Goal: Task Accomplishment & Management: Use online tool/utility

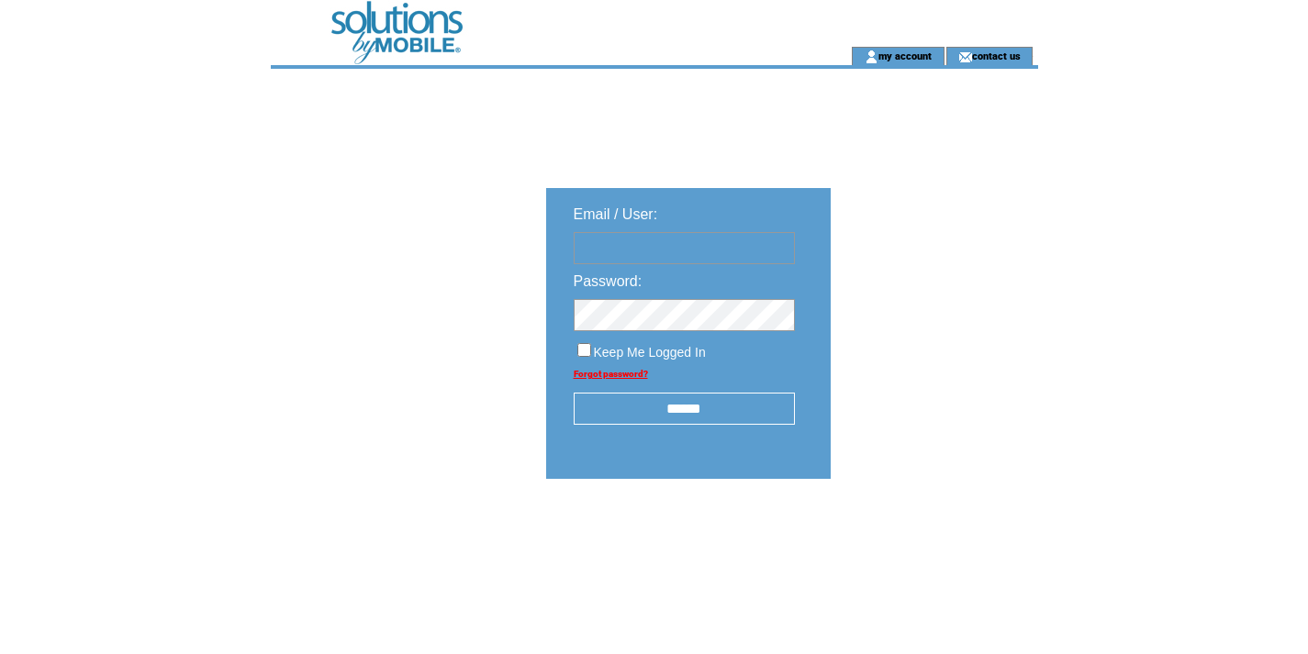
type input "**********"
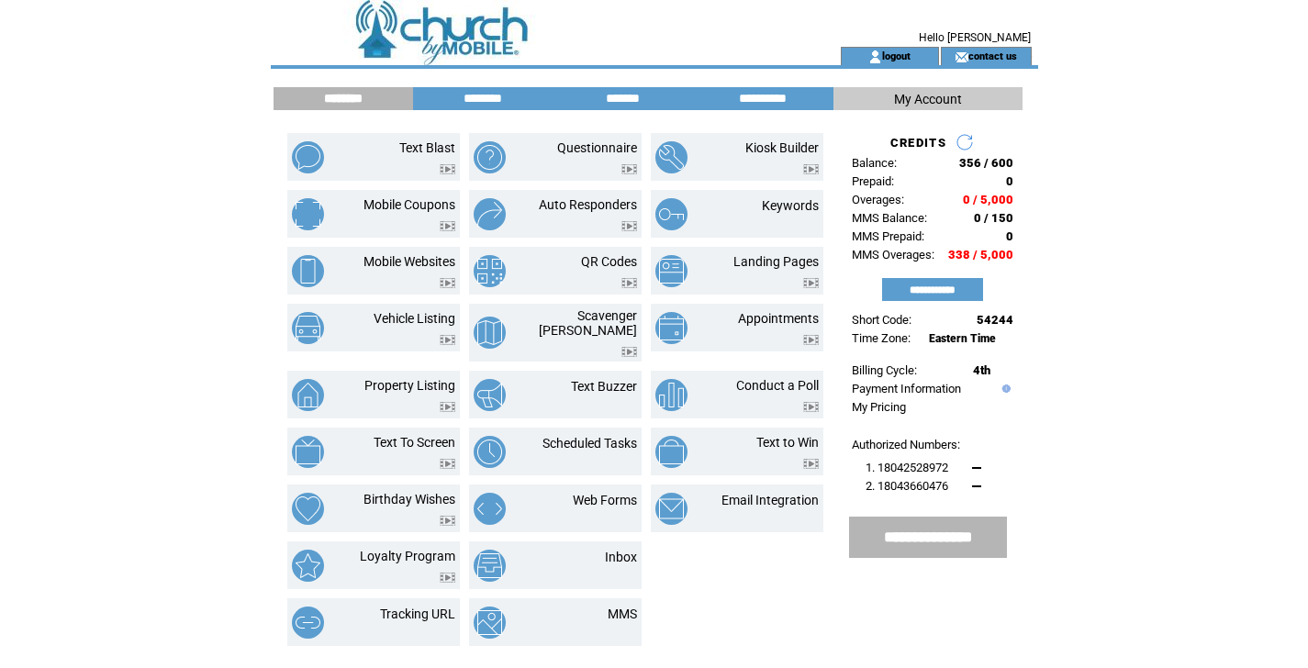
click at [932, 537] on input "**********" at bounding box center [928, 537] width 149 height 19
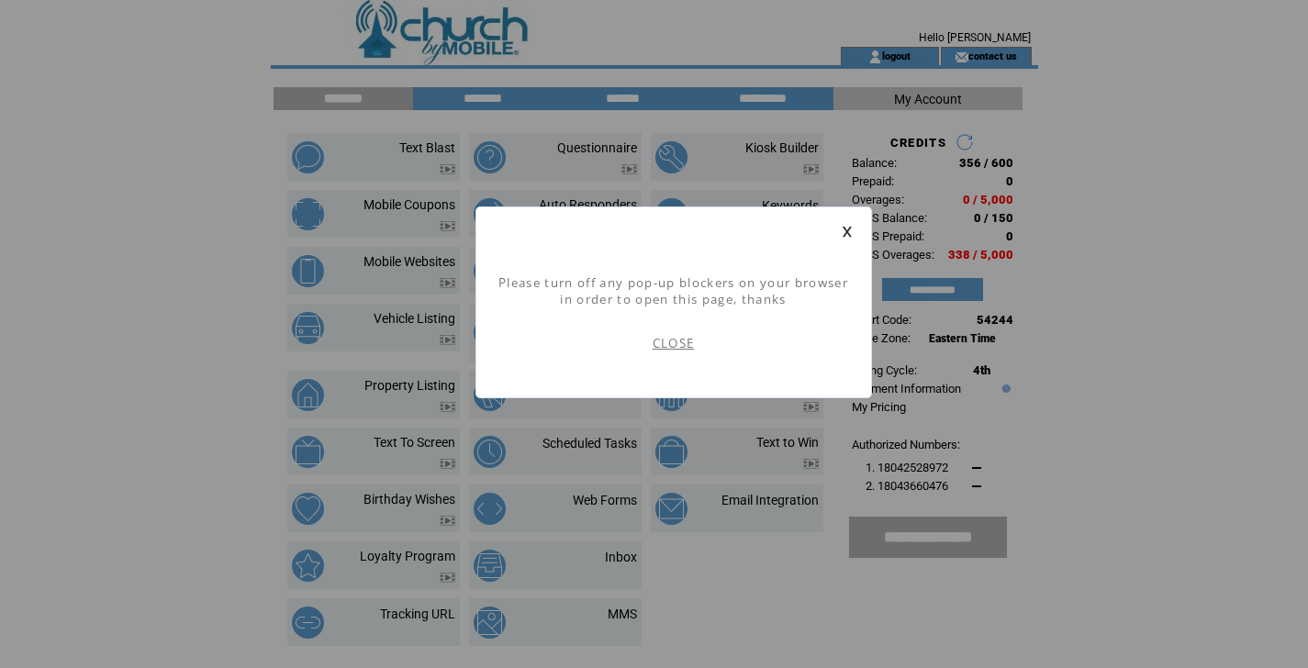
scroll to position [1, 0]
click at [684, 346] on link "CLOSE" at bounding box center [674, 343] width 42 height 17
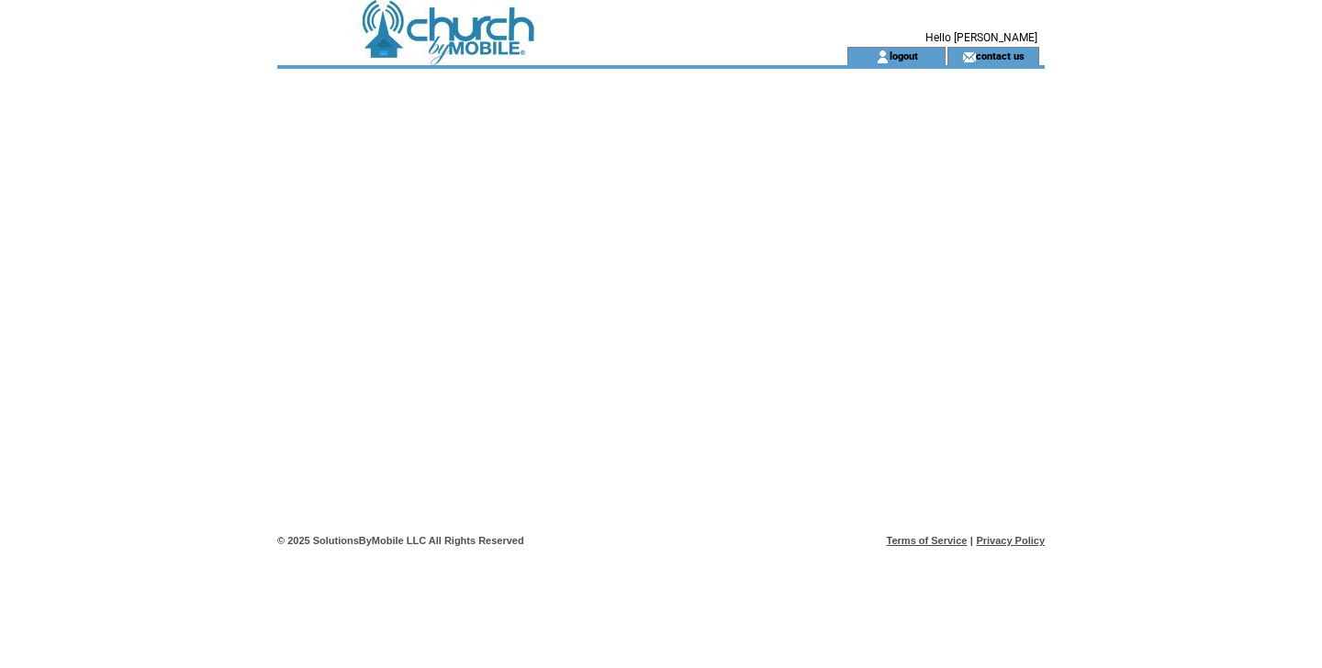
click at [672, 155] on div at bounding box center [660, 298] width 767 height 459
click at [486, 38] on td at bounding box center [529, 23] width 504 height 47
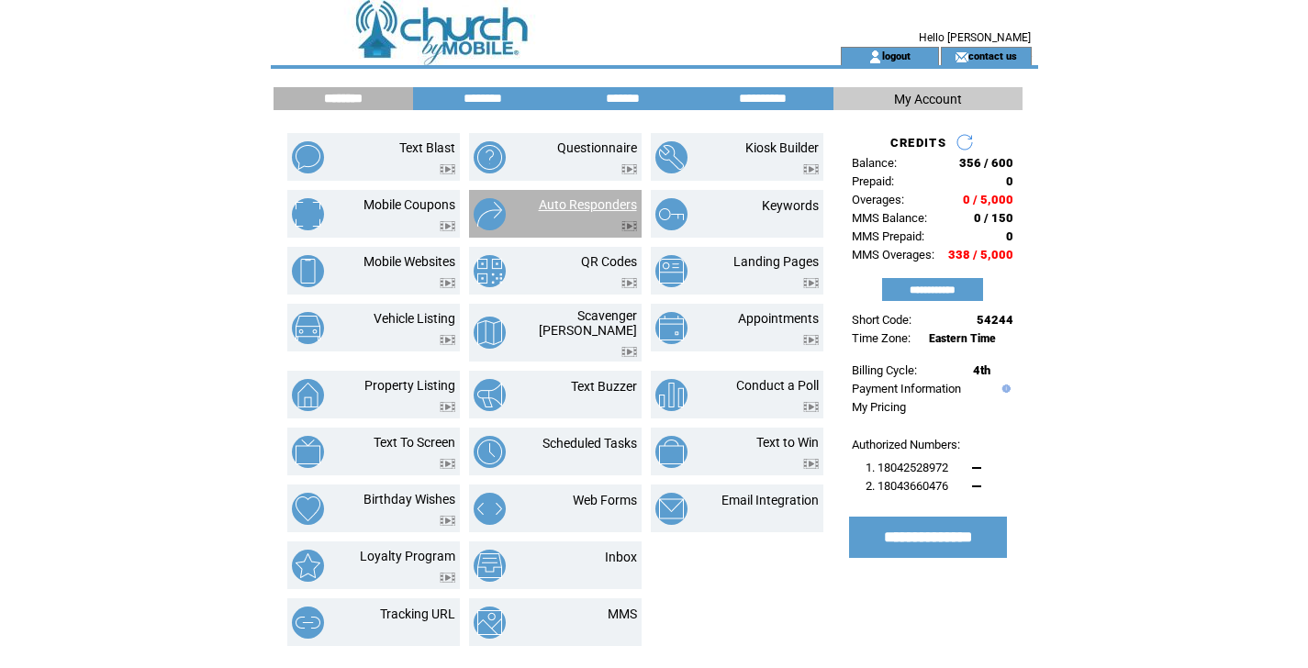
click at [582, 200] on link "Auto Responders" at bounding box center [588, 204] width 98 height 15
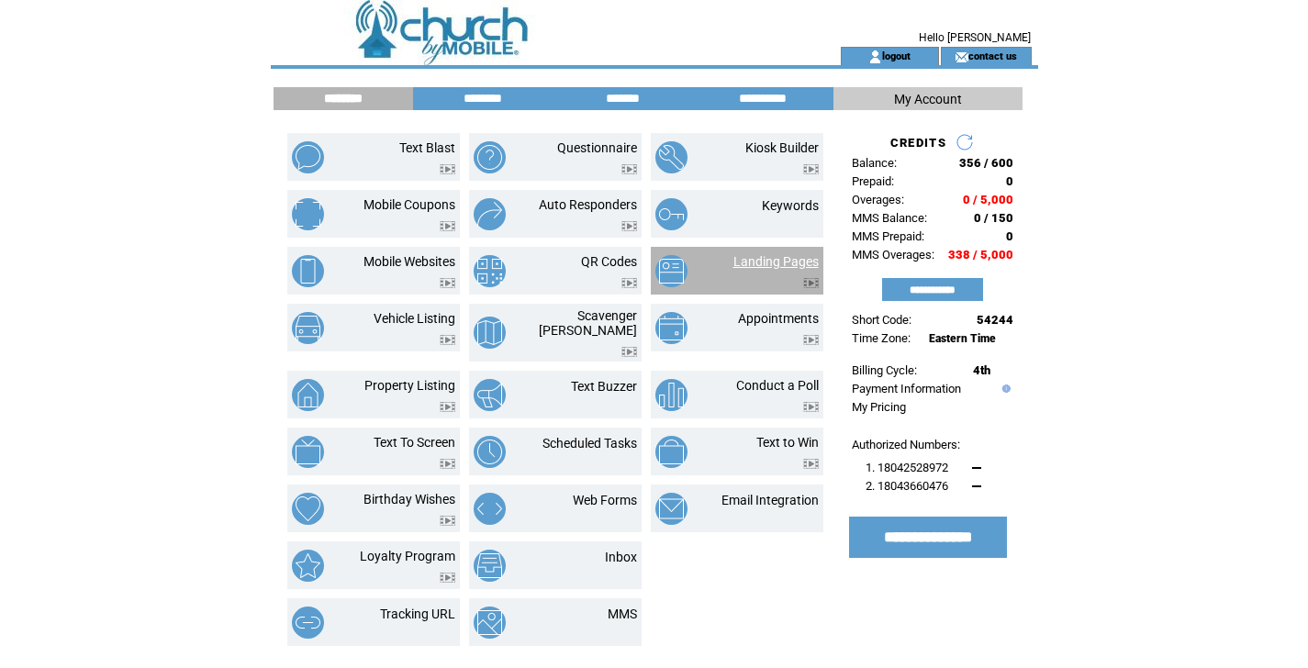
click at [739, 264] on link "Landing Pages" at bounding box center [775, 261] width 85 height 15
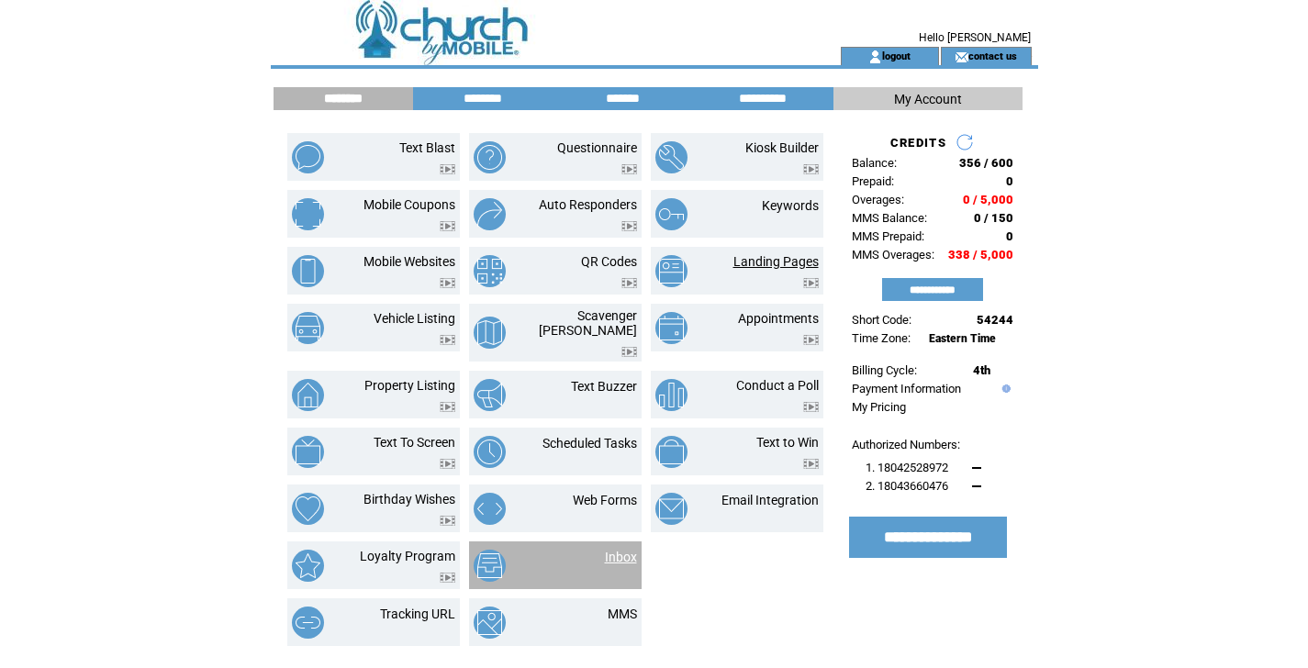
click at [624, 550] on link "Inbox" at bounding box center [621, 557] width 32 height 15
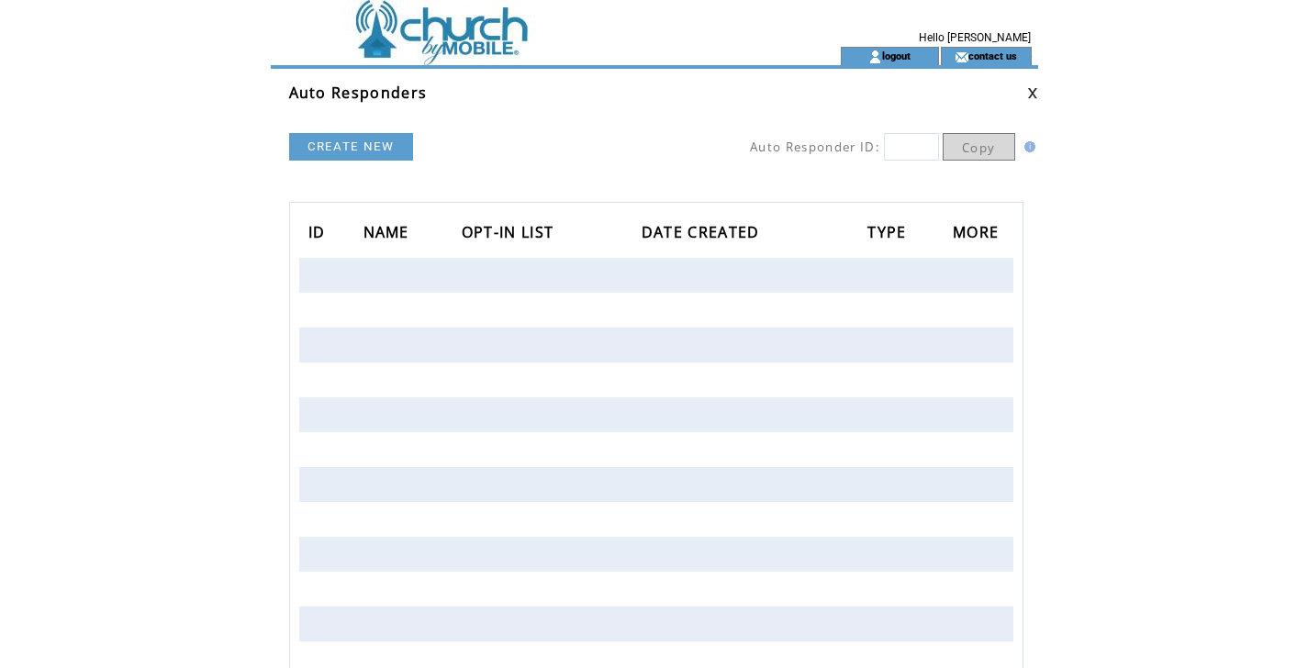
click at [332, 144] on link "CREATE NEW" at bounding box center [351, 147] width 124 height 28
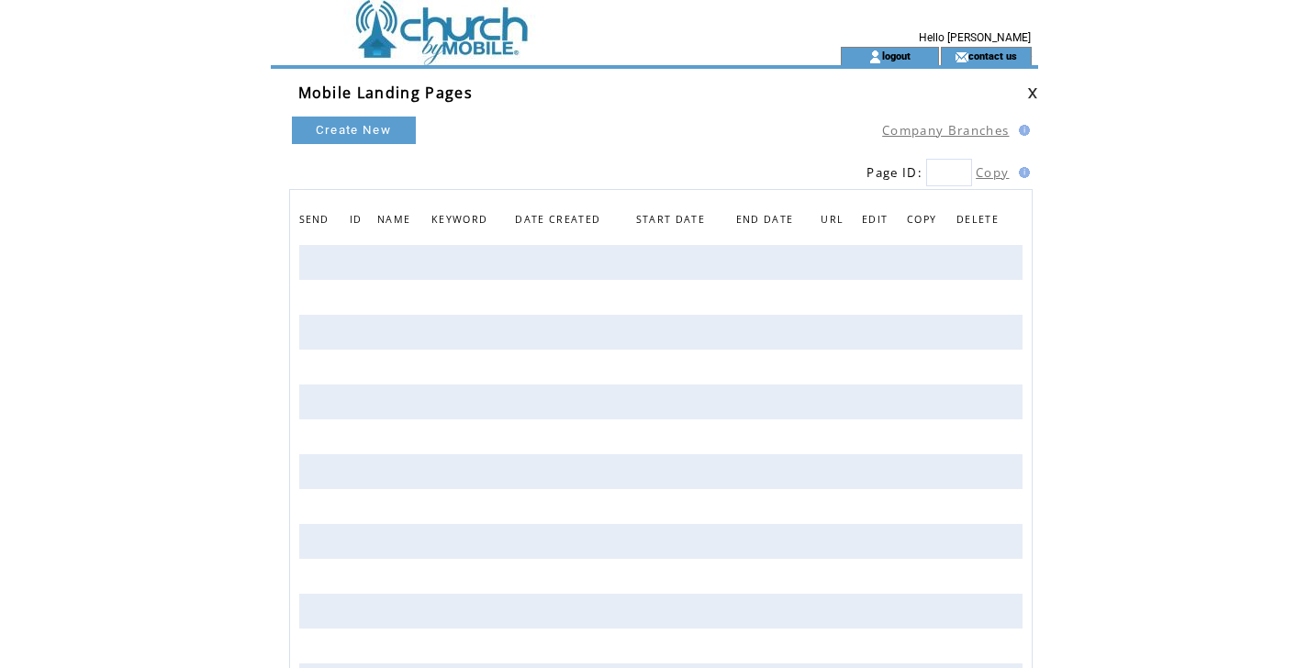
click at [369, 125] on link "Create New" at bounding box center [354, 131] width 124 height 28
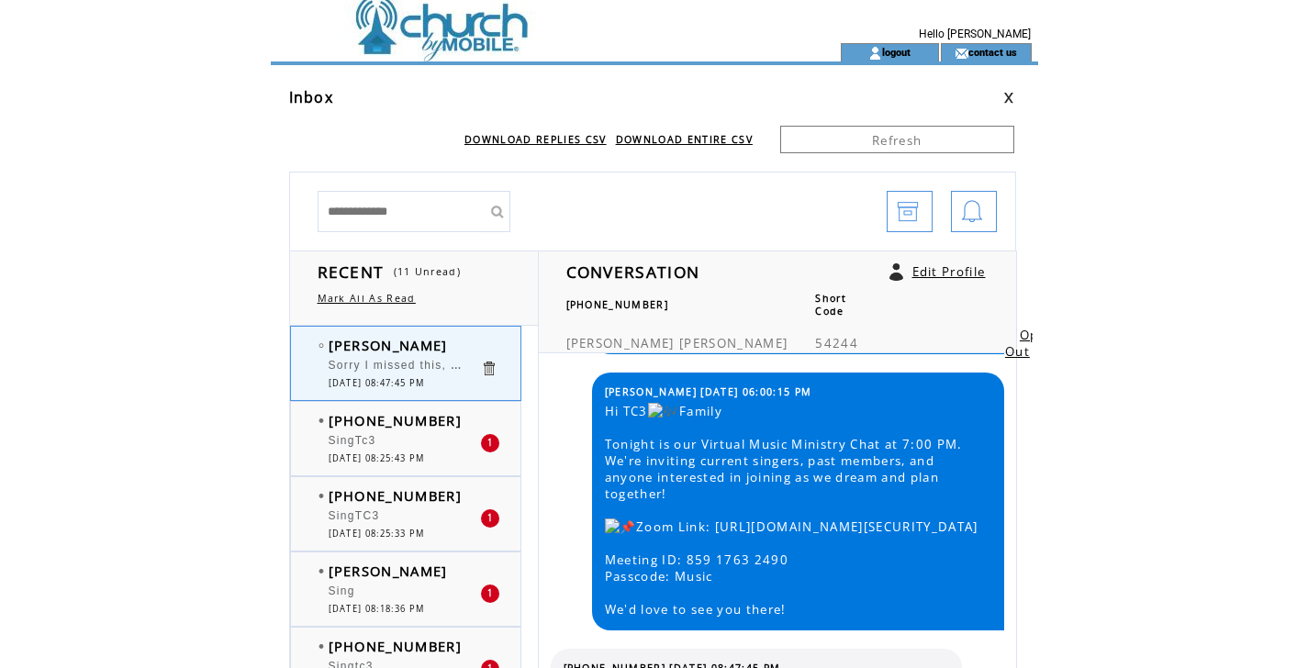
scroll to position [12, 0]
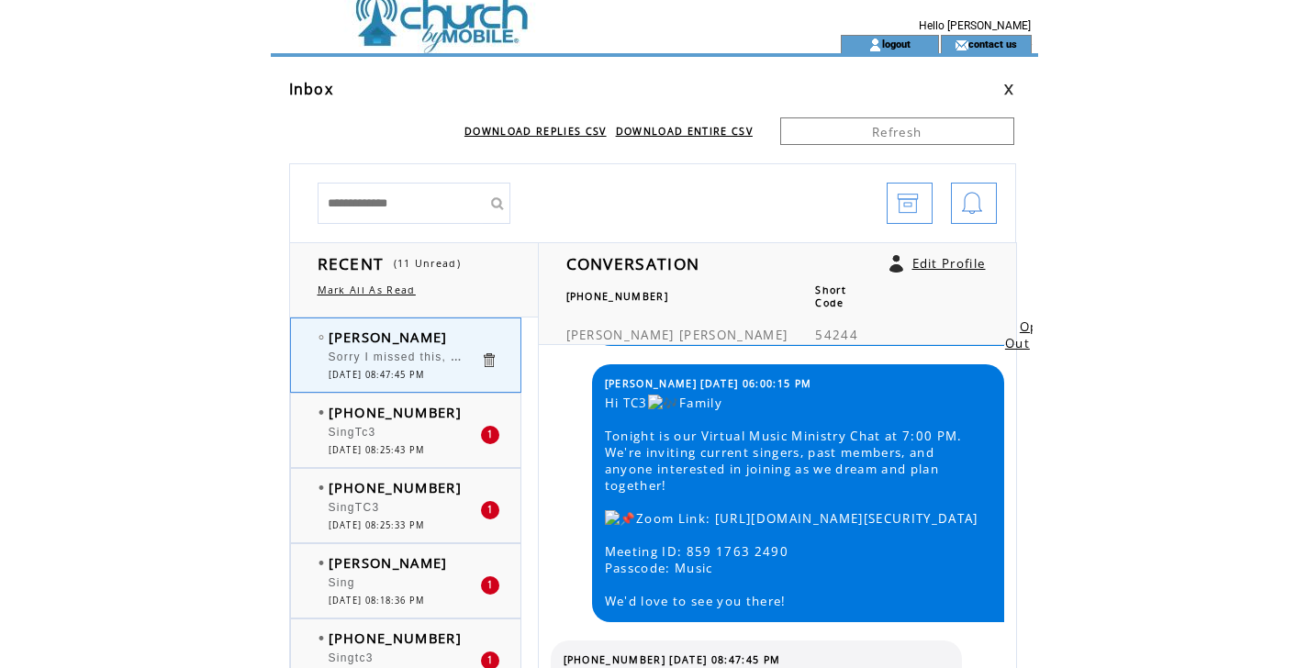
click at [403, 430] on div "SingTc3" at bounding box center [404, 435] width 151 height 18
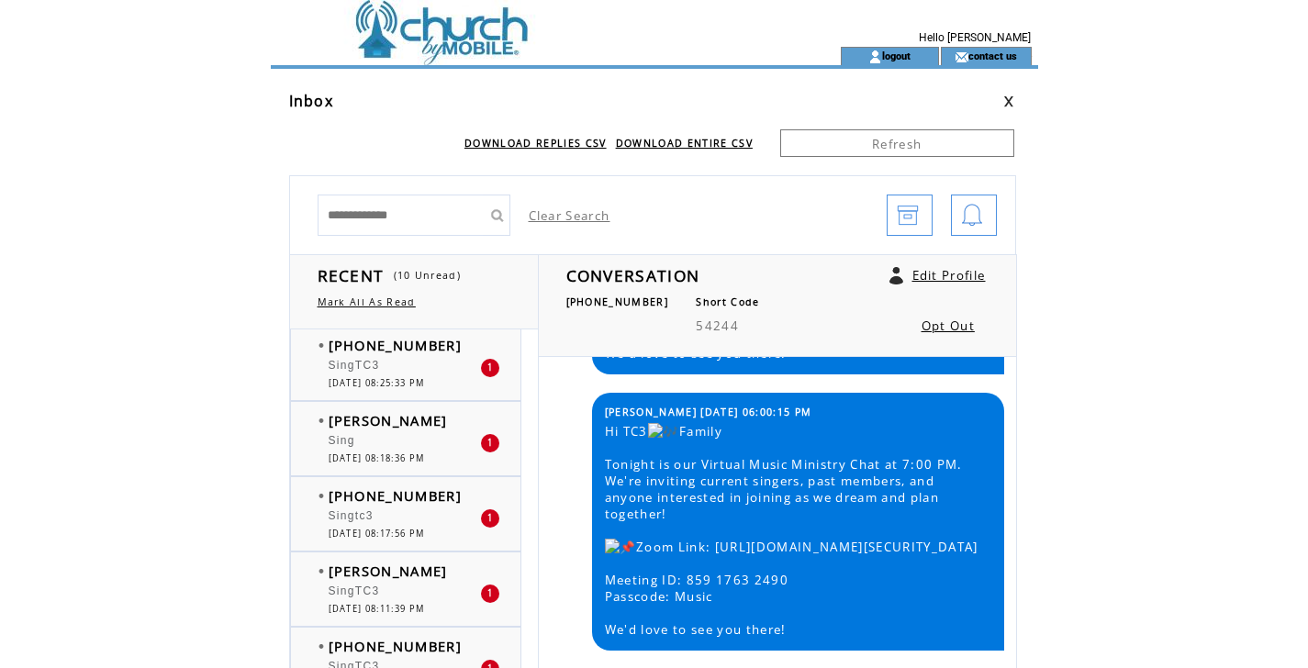
scroll to position [158, 0]
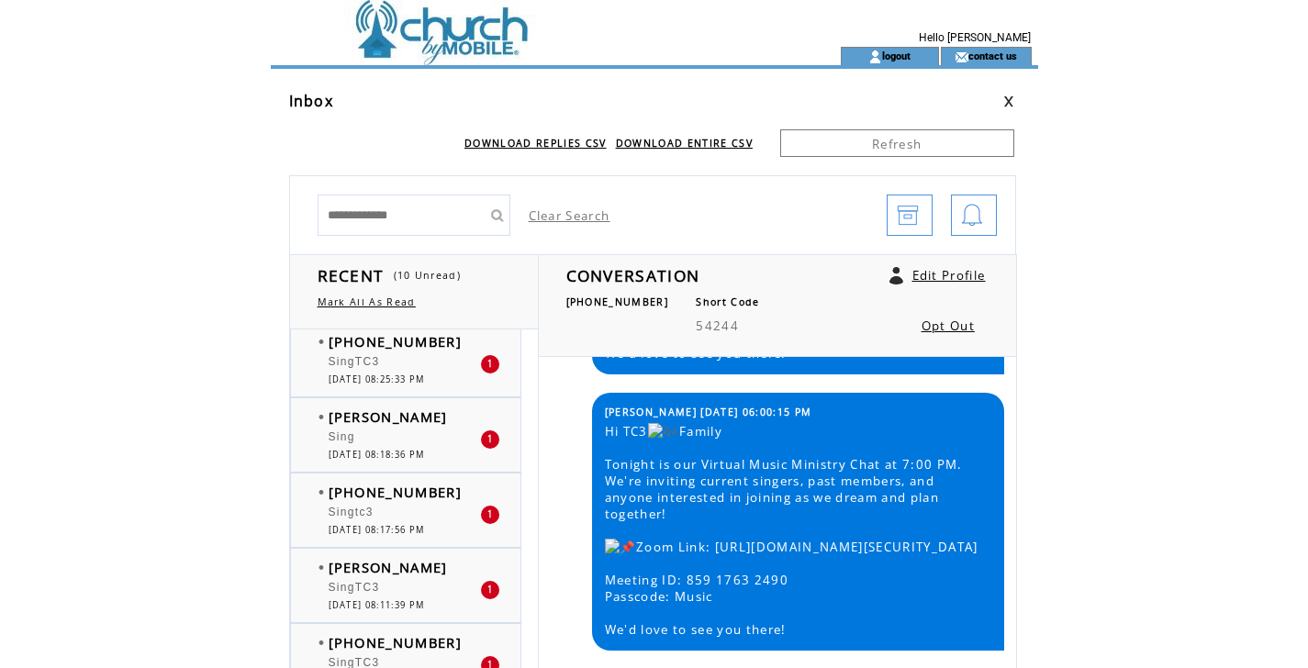
click at [404, 502] on div at bounding box center [404, 503] width 151 height 5
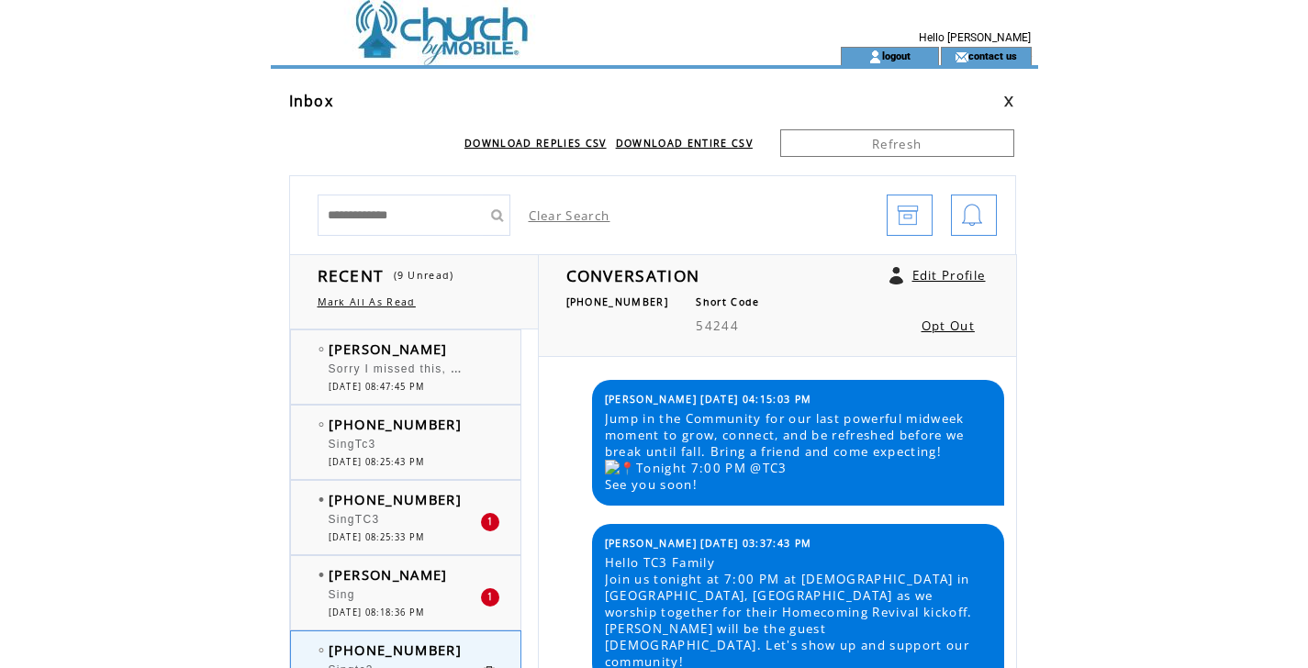
scroll to position [1088, 0]
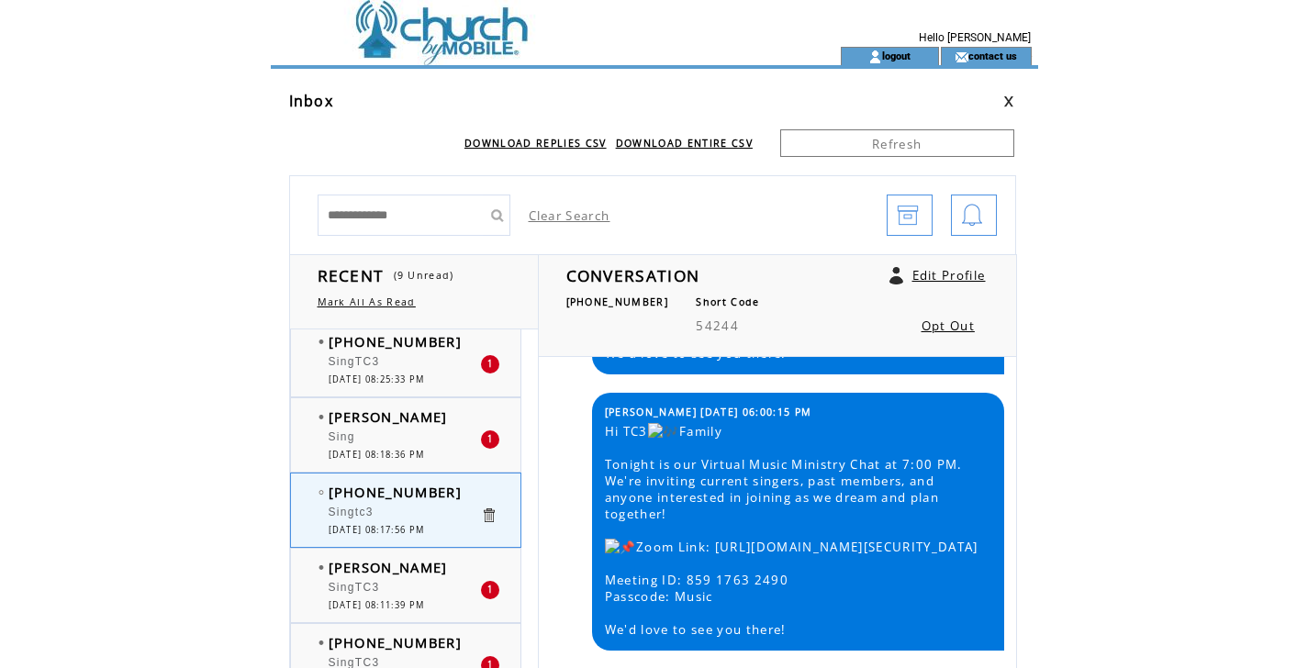
click at [419, 444] on div "Sing" at bounding box center [404, 439] width 151 height 18
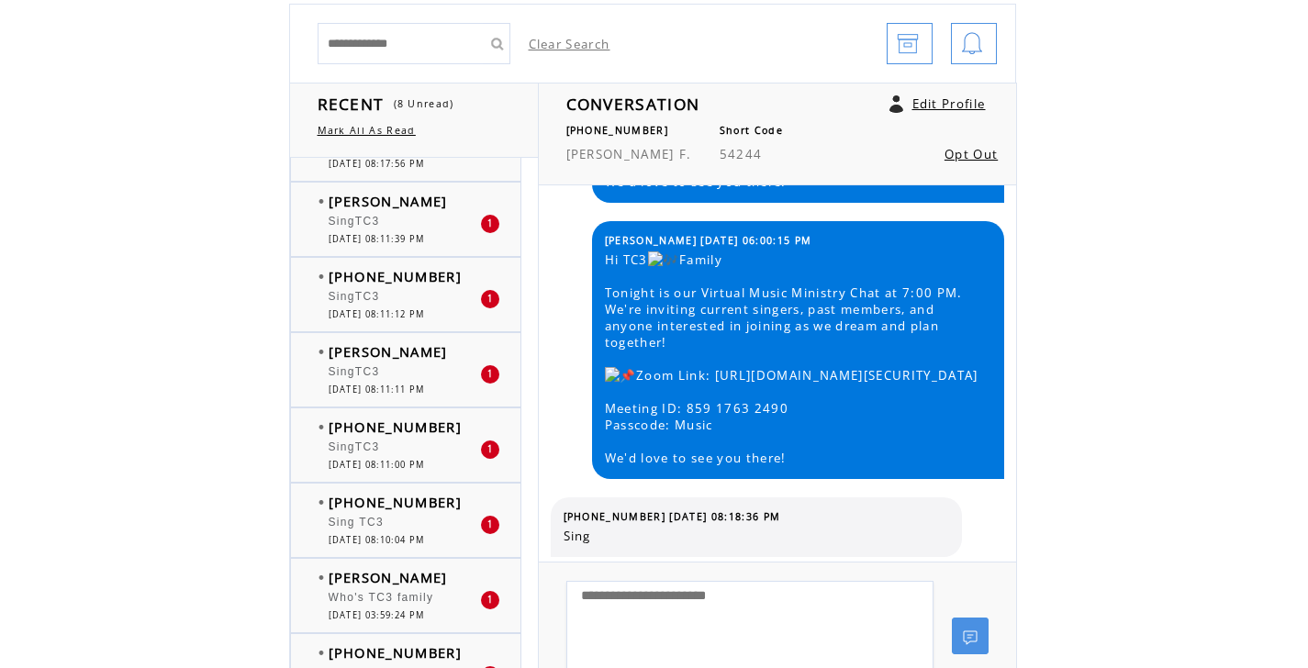
scroll to position [327, 0]
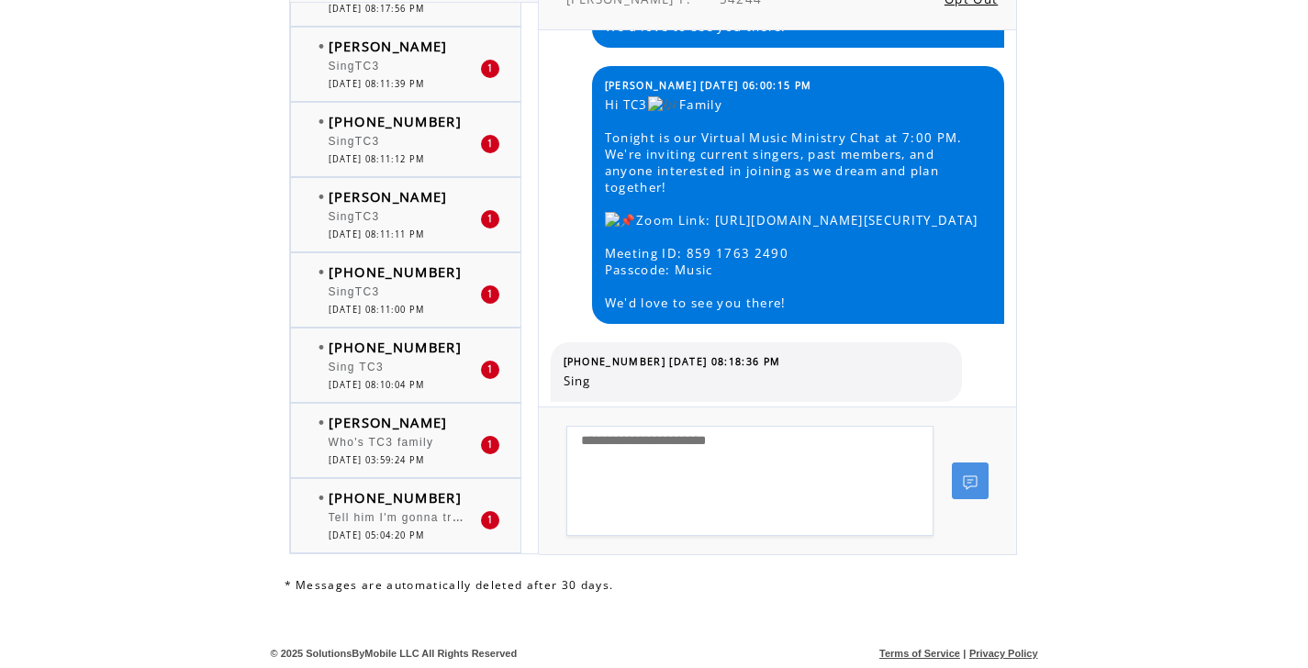
click at [415, 440] on span "Who's TC3 family" at bounding box center [382, 442] width 106 height 13
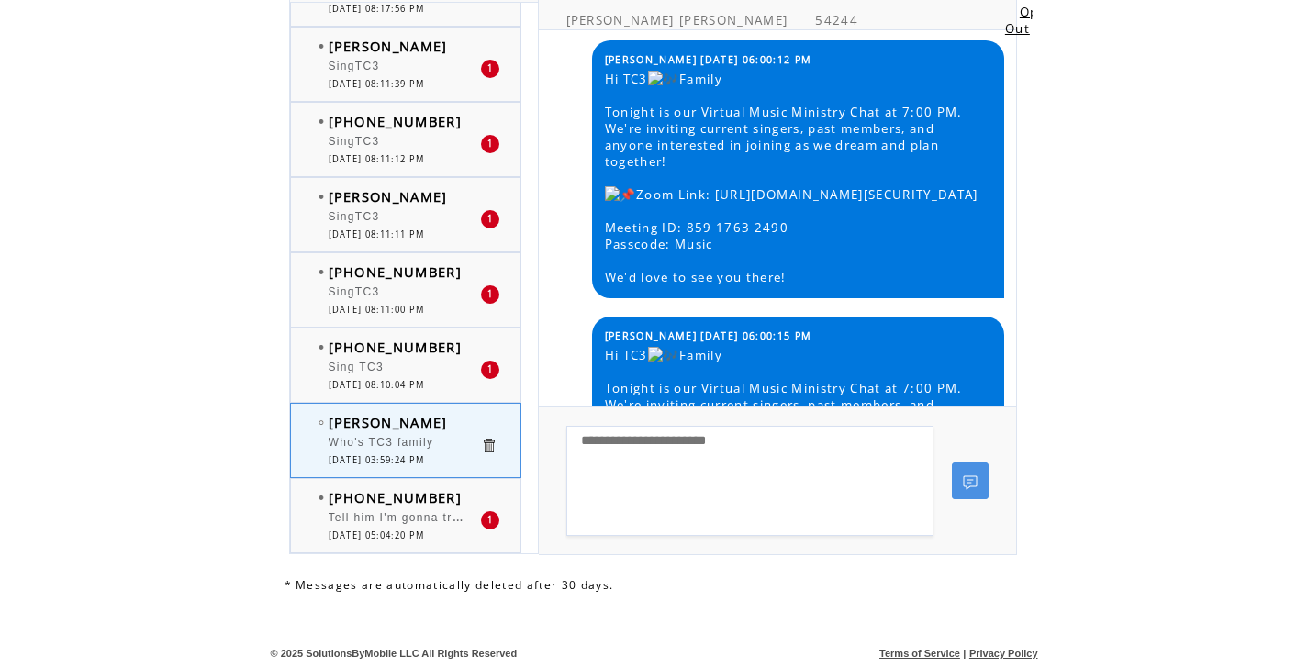
scroll to position [1088, 0]
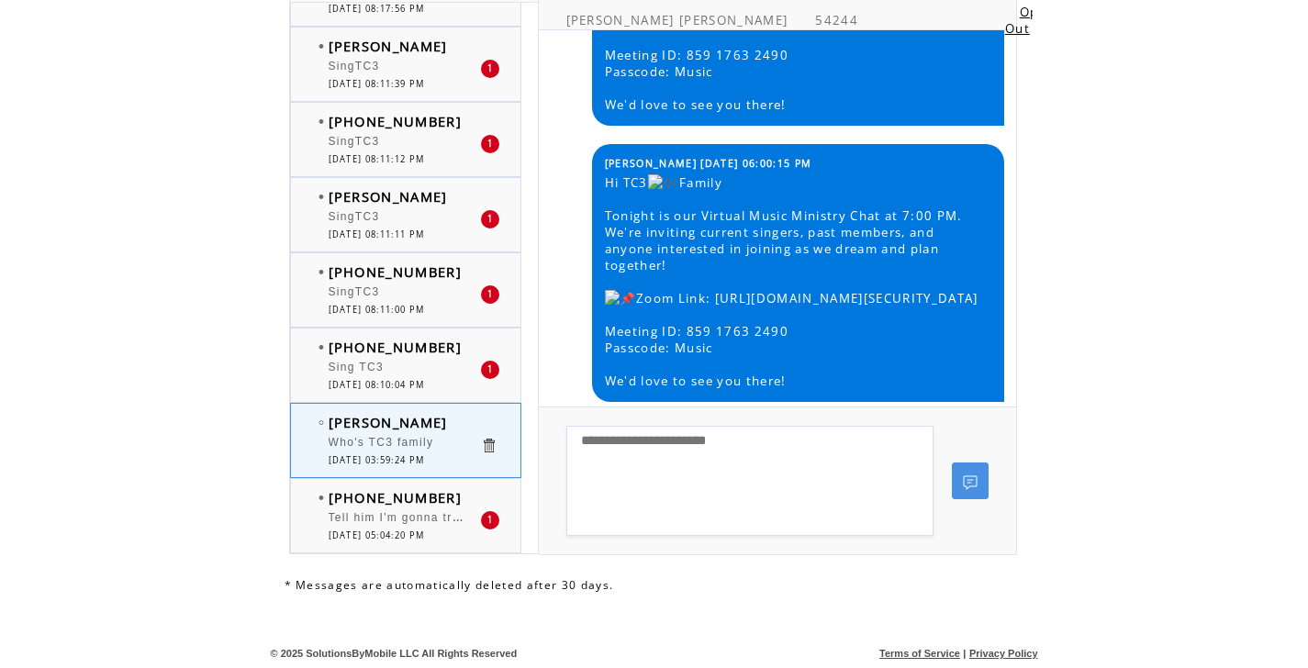
click at [426, 452] on div "Who's TC3 family" at bounding box center [404, 445] width 151 height 18
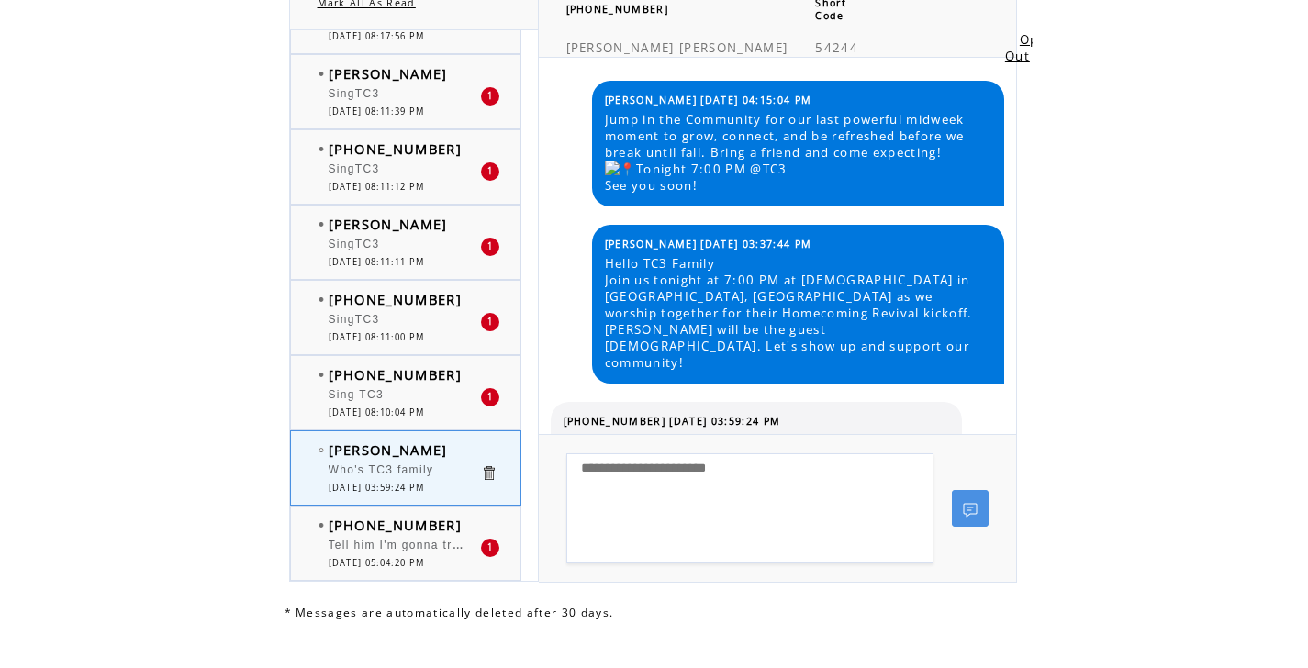
scroll to position [23, 0]
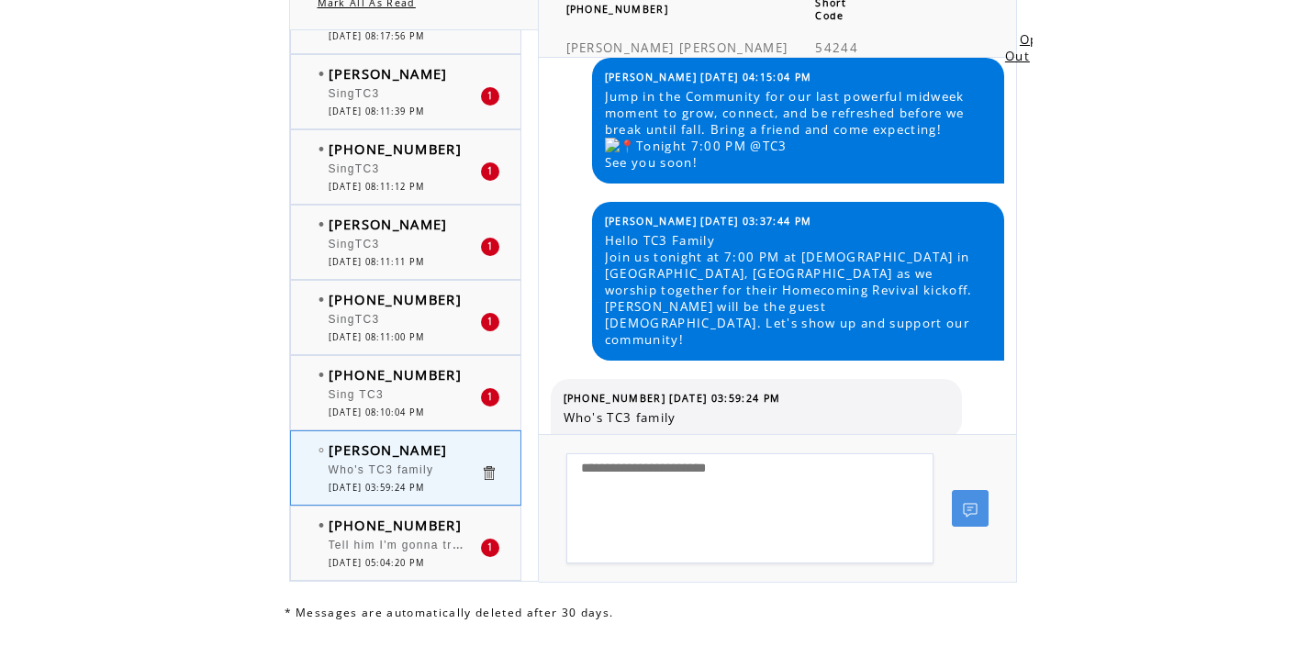
click at [423, 556] on div "Tell him I'm gonna try to get there tonight" at bounding box center [404, 548] width 151 height 18
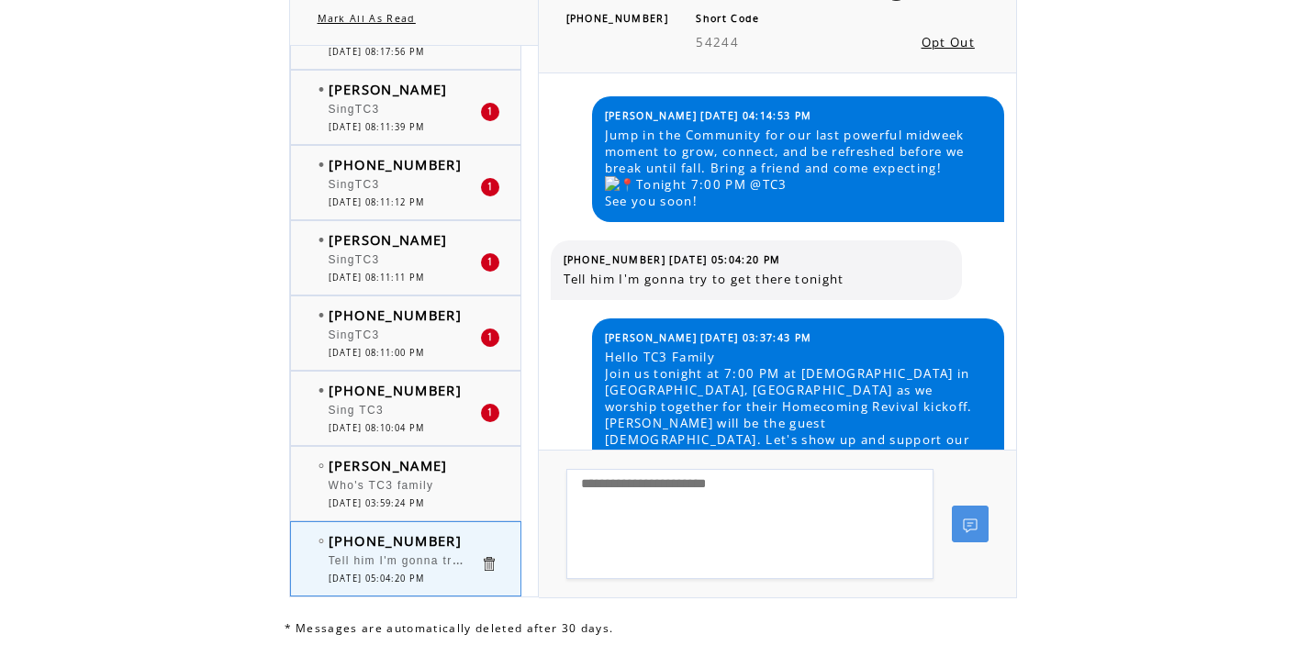
click at [360, 408] on span "Sing TC3" at bounding box center [356, 410] width 55 height 13
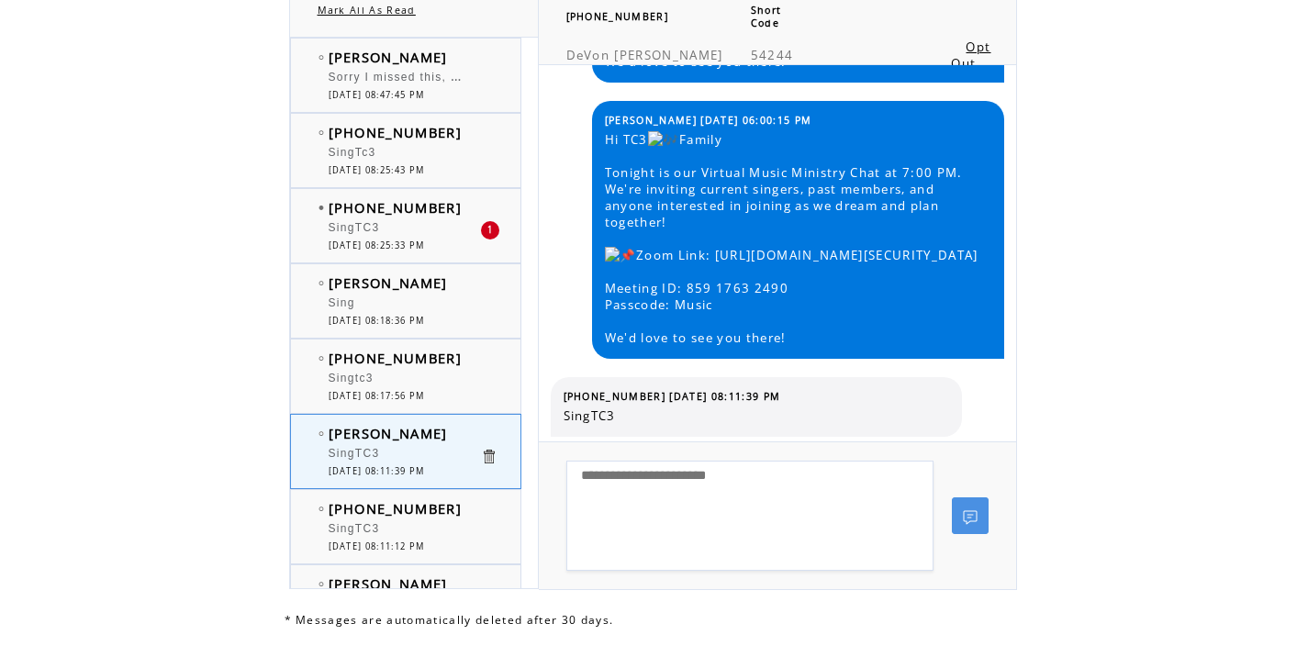
scroll to position [217, 0]
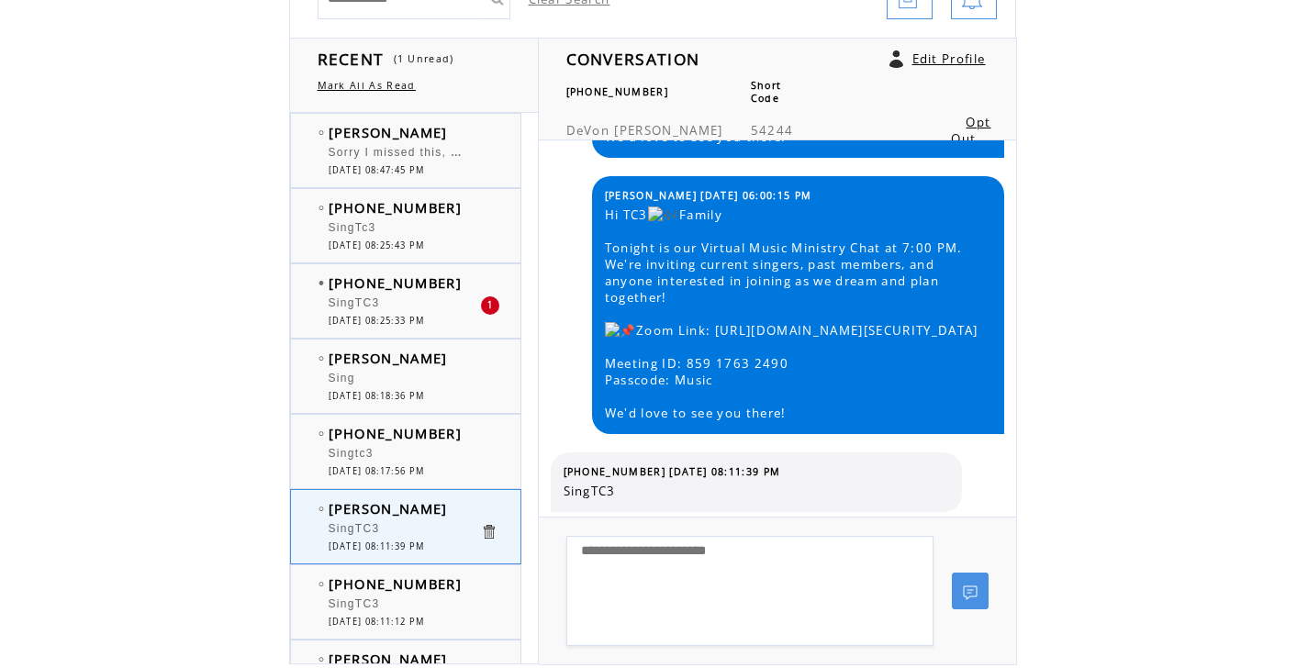
click at [401, 295] on div at bounding box center [404, 294] width 151 height 5
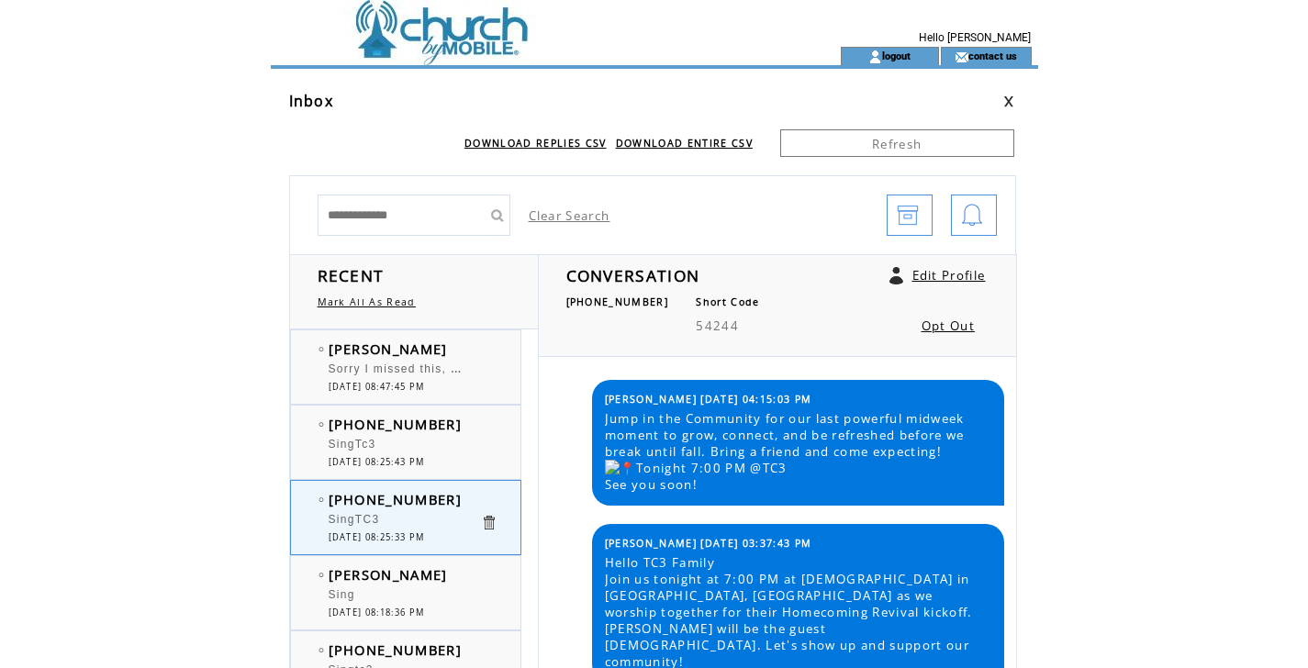
scroll to position [1088, 0]
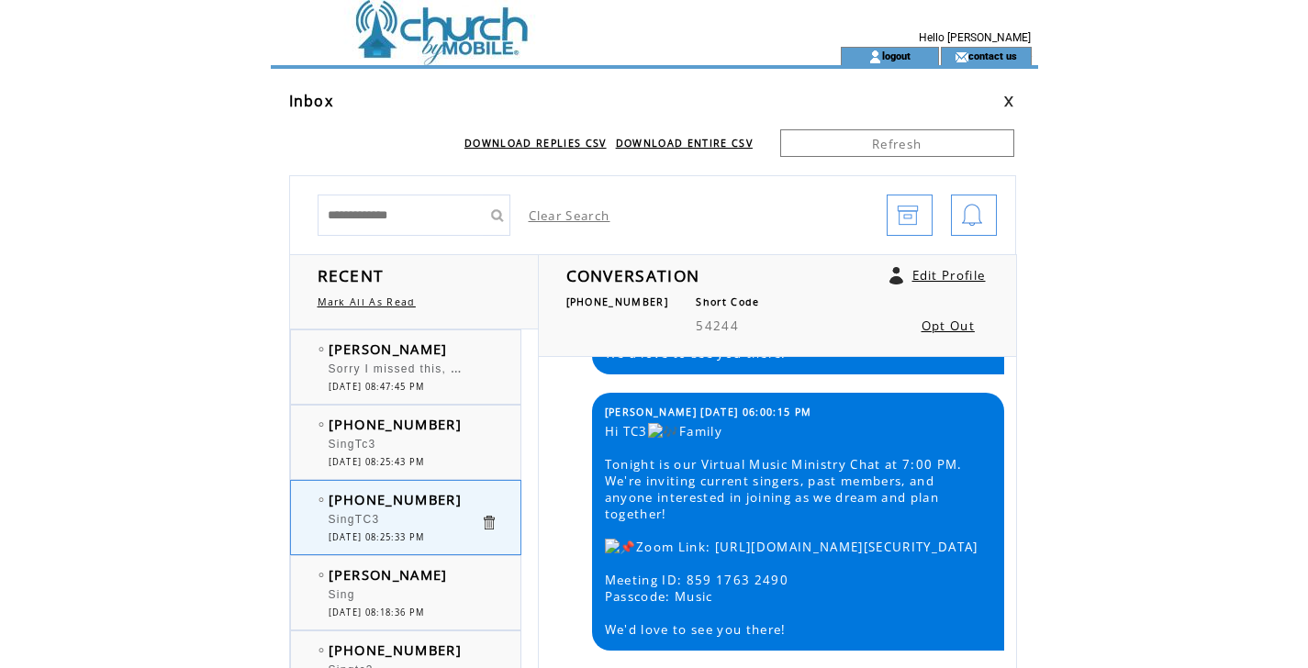
click at [391, 50] on td at bounding box center [523, 56] width 504 height 18
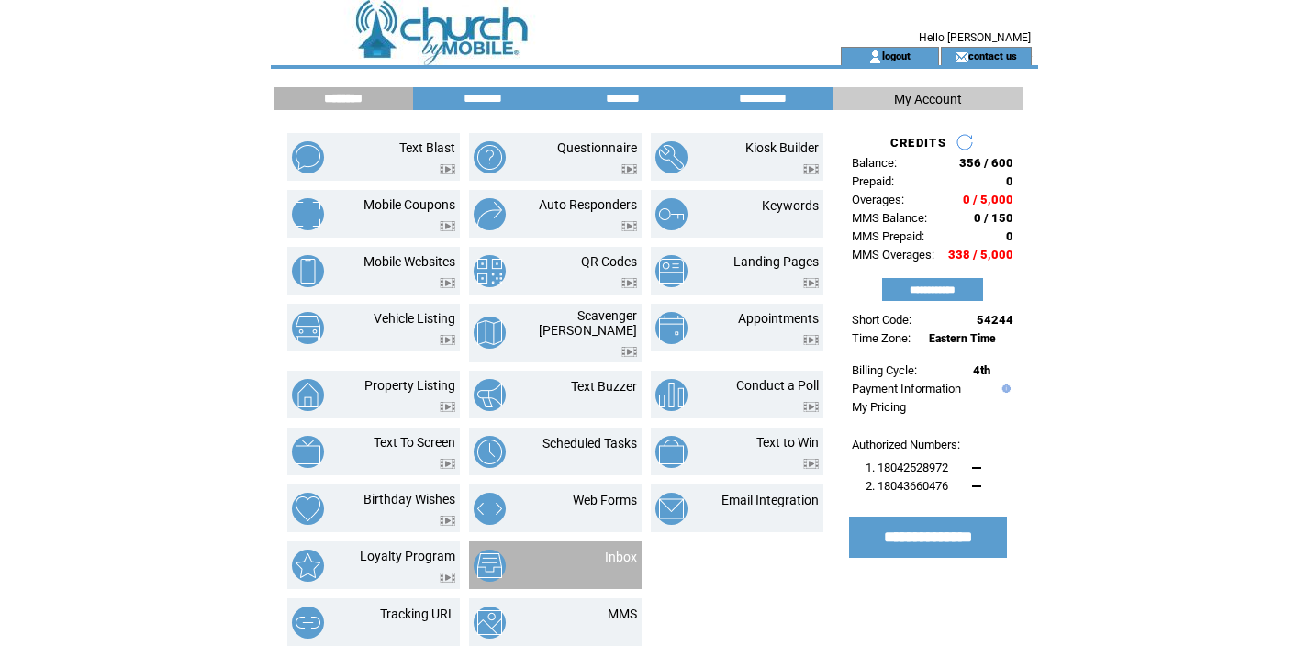
click at [604, 550] on td "Inbox" at bounding box center [598, 566] width 76 height 32
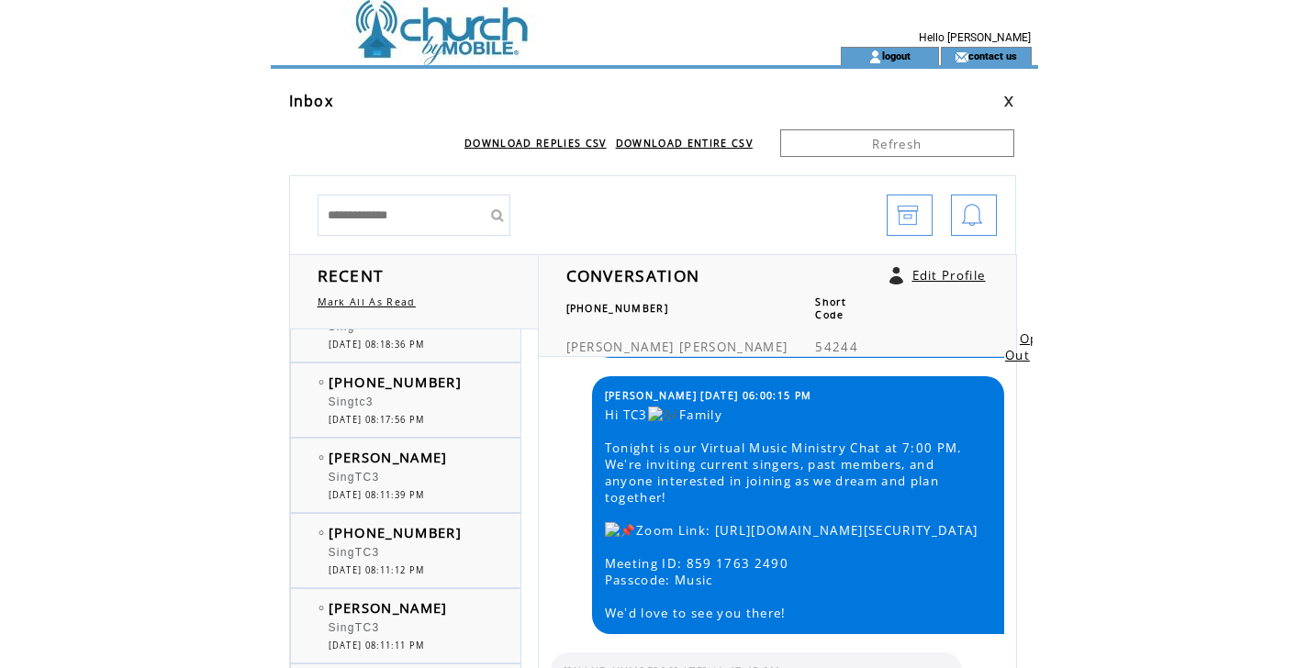
scroll to position [4, 0]
